Goal: Task Accomplishment & Management: Use online tool/utility

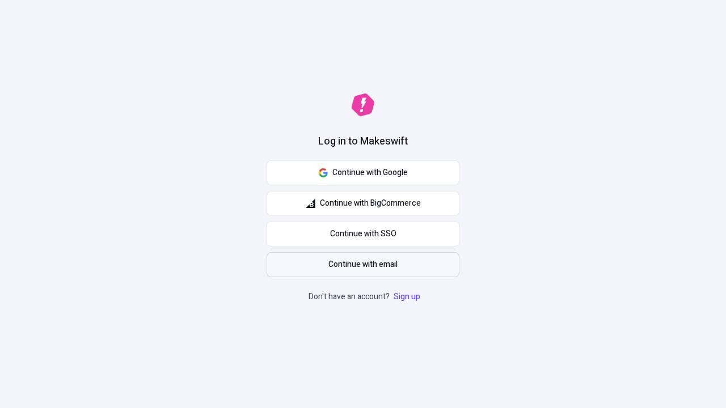
click at [363, 265] on span "Continue with email" at bounding box center [362, 265] width 69 height 12
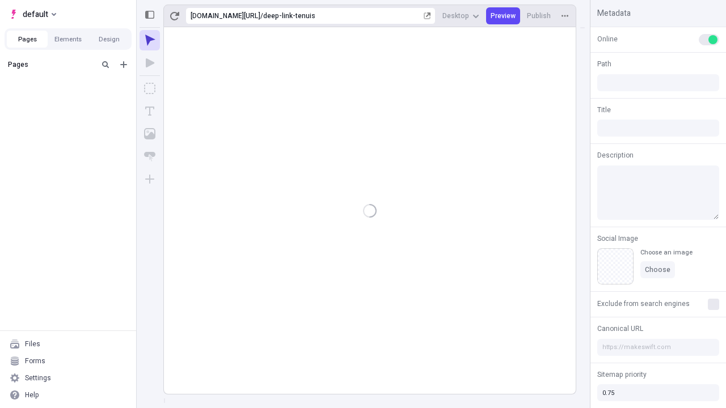
type input "/deep-link-tenuis"
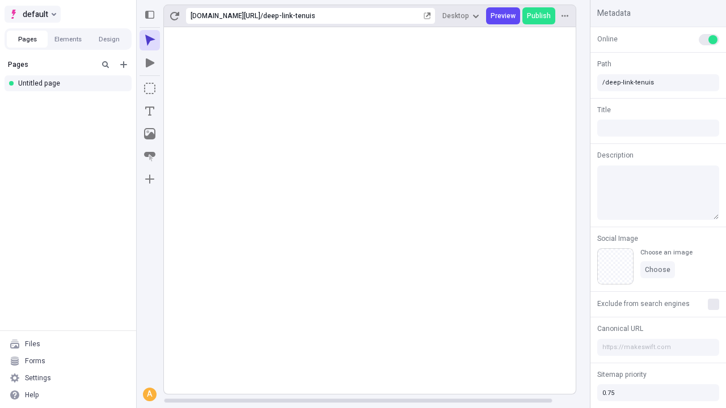
click at [32, 14] on span "default" at bounding box center [36, 14] width 26 height 14
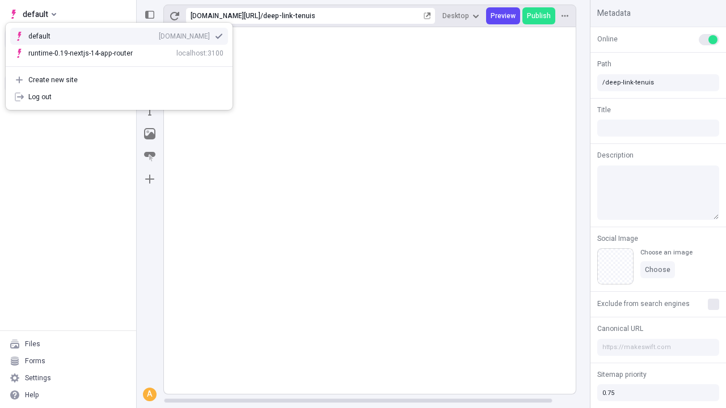
click at [159, 34] on div "[DOMAIN_NAME]" at bounding box center [184, 36] width 51 height 9
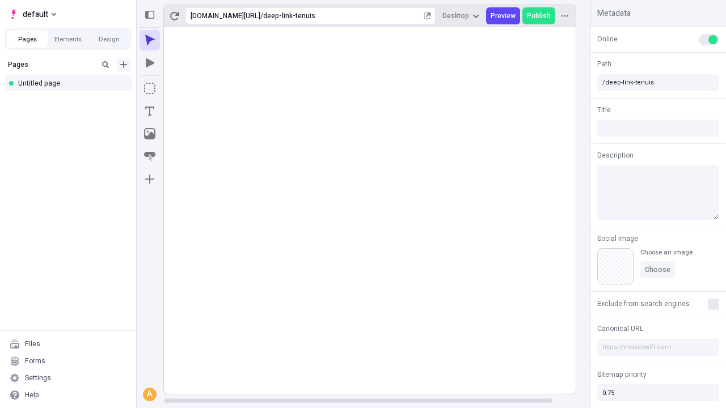
click at [124, 65] on icon "Add new" at bounding box center [123, 64] width 7 height 7
click at [71, 101] on div "Blank page" at bounding box center [71, 101] width 109 height 17
type input "/deep-link-averto"
